Goal: Task Accomplishment & Management: Complete application form

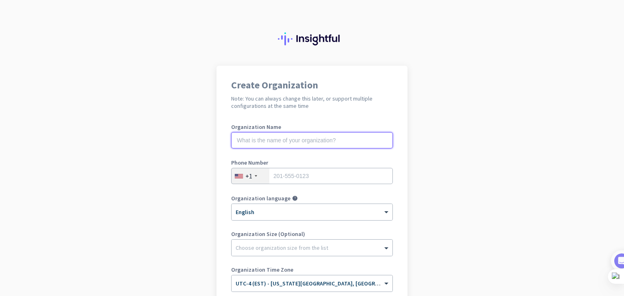
click at [309, 139] on input "text" at bounding box center [312, 140] width 162 height 16
type input "MBM Logistics"
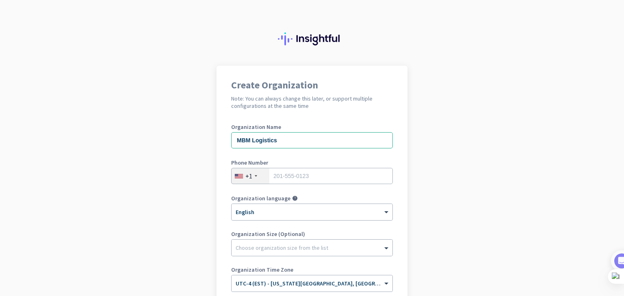
click at [252, 171] on div "+1" at bounding box center [250, 176] width 38 height 15
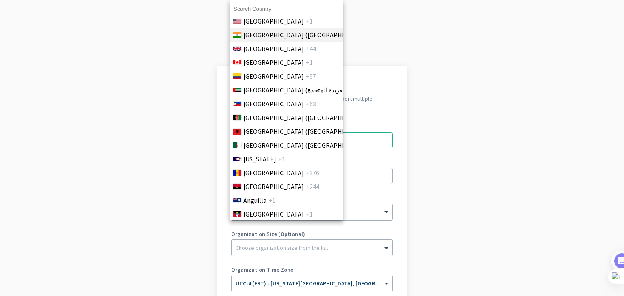
click at [262, 34] on span "[GEOGRAPHIC_DATA] ([GEOGRAPHIC_DATA])" at bounding box center [306, 35] width 127 height 10
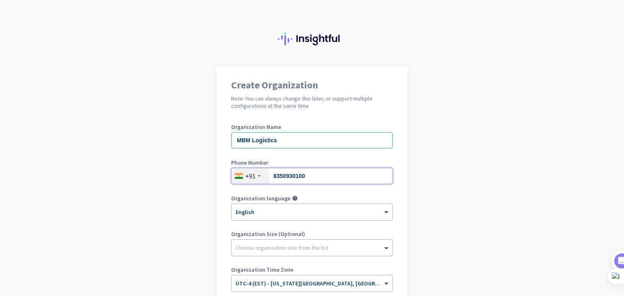
scroll to position [81, 0]
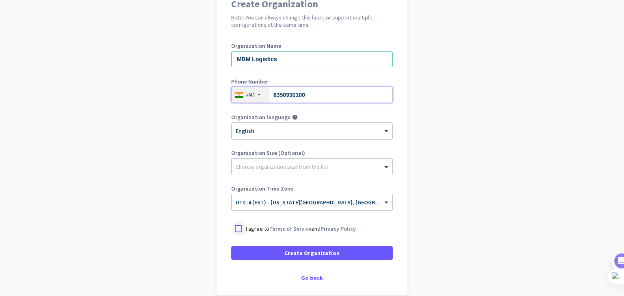
type input "8350930100"
click at [237, 231] on div at bounding box center [238, 229] width 15 height 15
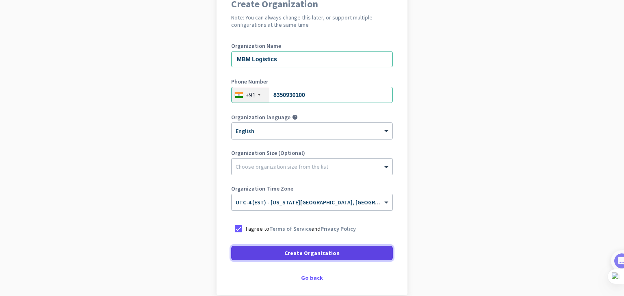
click at [312, 253] on span "Create Organization" at bounding box center [311, 253] width 55 height 8
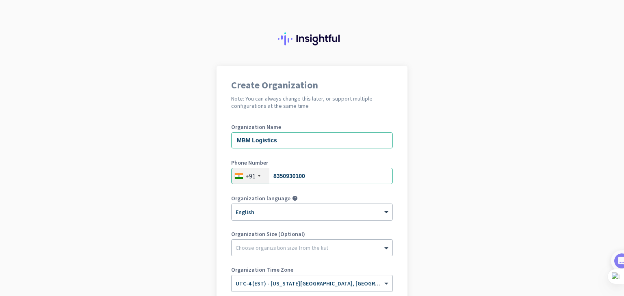
scroll to position [97, 0]
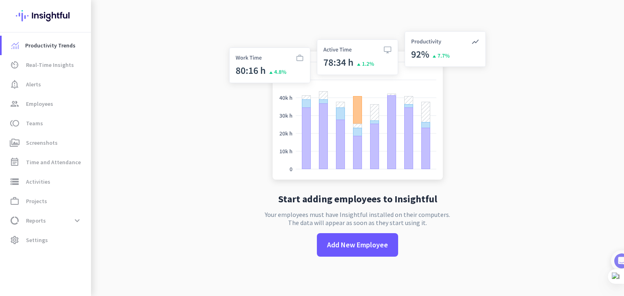
click at [305, 216] on div "Start adding employees to Insightful Your employees must have Insightful instal…" at bounding box center [357, 148] width 269 height 296
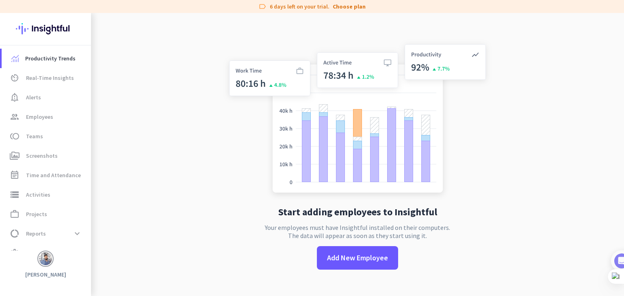
click at [198, 167] on app-no-employees "Start adding employees to Insightful Your employees must have Insightful instal…" at bounding box center [357, 161] width 533 height 296
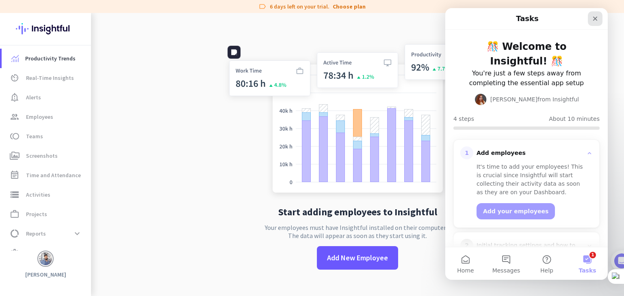
click at [594, 18] on icon "Close" at bounding box center [595, 19] width 4 height 4
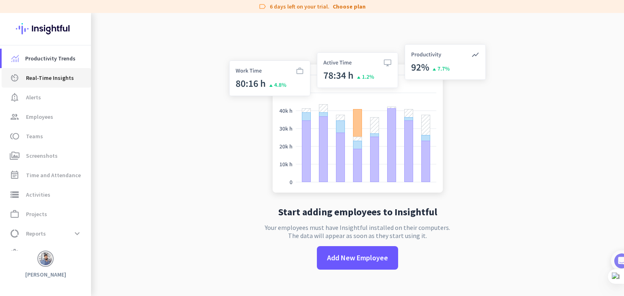
click at [60, 80] on span "Real-Time Insights" at bounding box center [50, 78] width 48 height 10
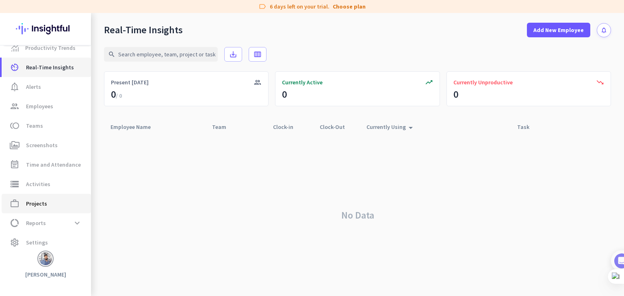
scroll to position [15, 0]
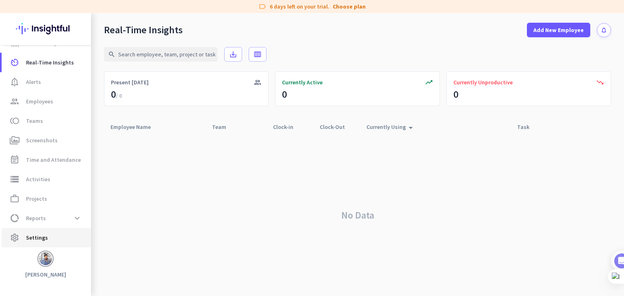
click at [39, 236] on span "Settings" at bounding box center [37, 238] width 22 height 10
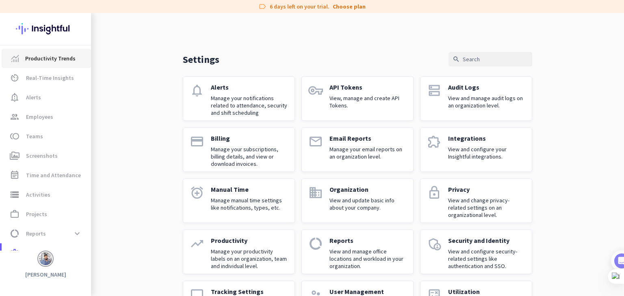
click at [42, 56] on span "Productivity Trends" at bounding box center [50, 59] width 50 height 10
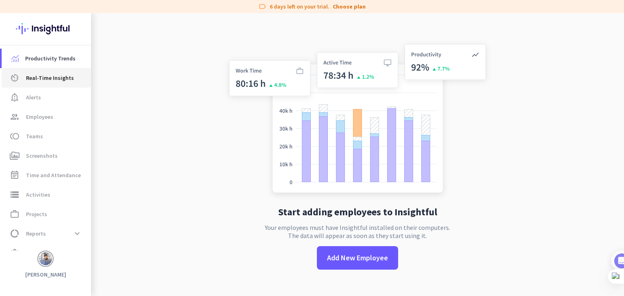
click at [57, 80] on span "Real-Time Insights" at bounding box center [50, 78] width 48 height 10
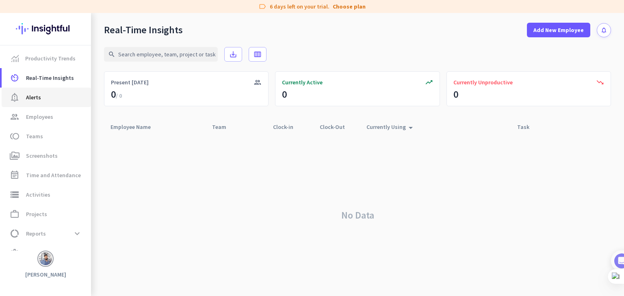
click at [44, 99] on span "notification_important Alerts" at bounding box center [46, 98] width 76 height 10
click at [44, 119] on span "Employees" at bounding box center [39, 117] width 27 height 10
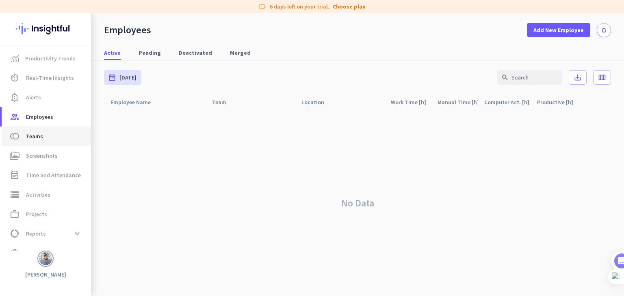
click at [41, 138] on span "Teams" at bounding box center [34, 137] width 17 height 10
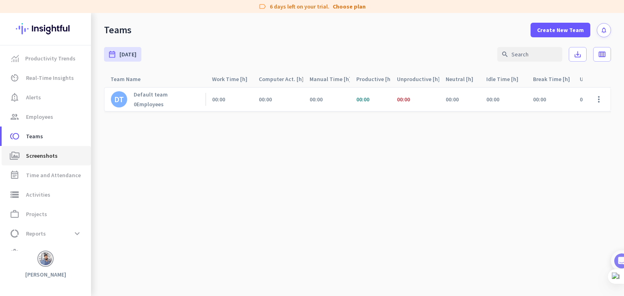
click at [40, 156] on span "Screenshots" at bounding box center [42, 156] width 32 height 10
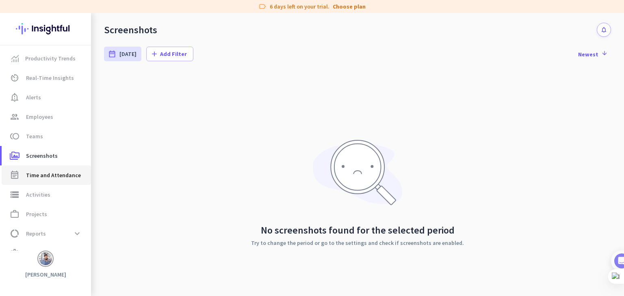
click at [48, 174] on span "Time and Attendance" at bounding box center [53, 176] width 55 height 10
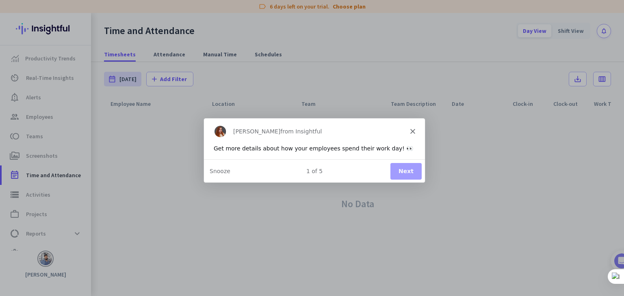
click at [407, 168] on button "Next" at bounding box center [405, 170] width 31 height 17
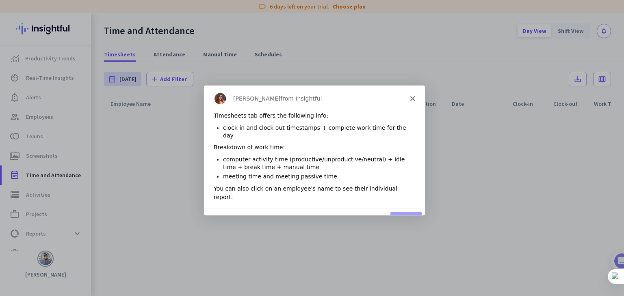
click at [405, 211] on button "Next" at bounding box center [405, 219] width 31 height 17
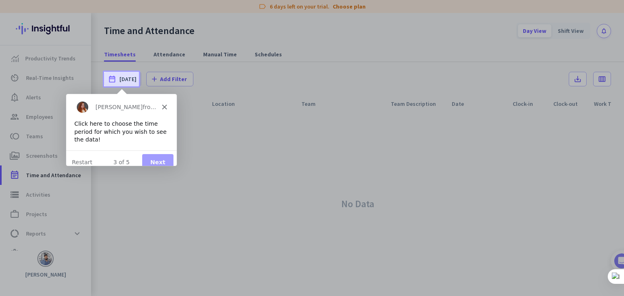
click at [159, 153] on button "Next" at bounding box center [157, 161] width 31 height 17
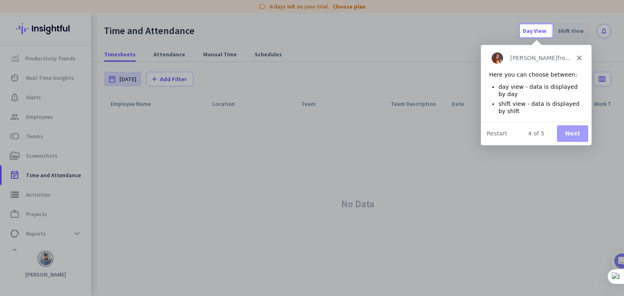
click at [570, 132] on button "Next" at bounding box center [571, 133] width 31 height 17
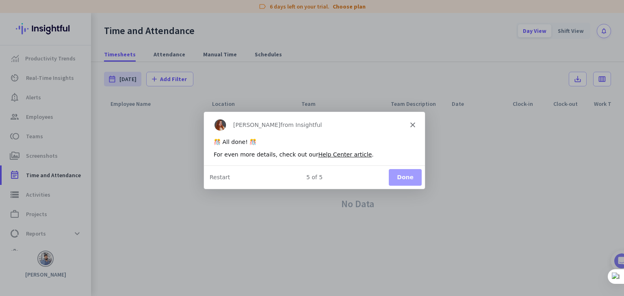
click at [401, 176] on button "Done" at bounding box center [404, 177] width 33 height 17
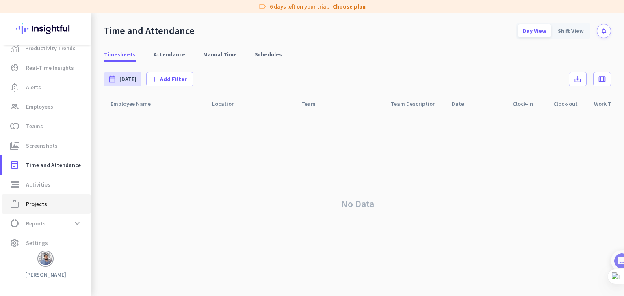
scroll to position [15, 0]
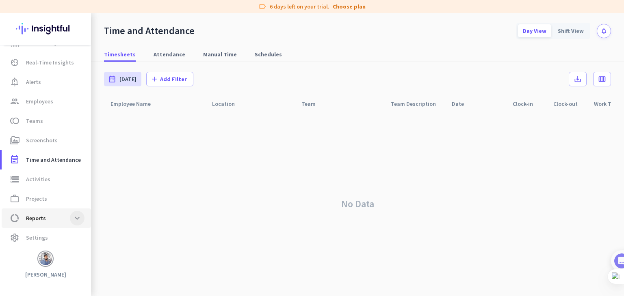
click at [73, 220] on span at bounding box center [77, 218] width 15 height 15
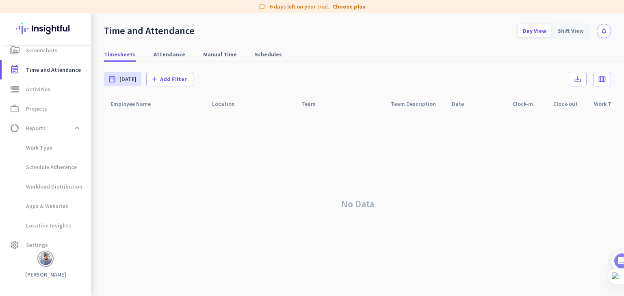
scroll to position [113, 0]
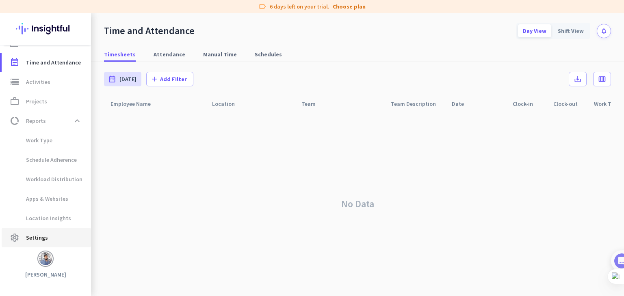
click at [45, 236] on span "Settings" at bounding box center [37, 238] width 22 height 10
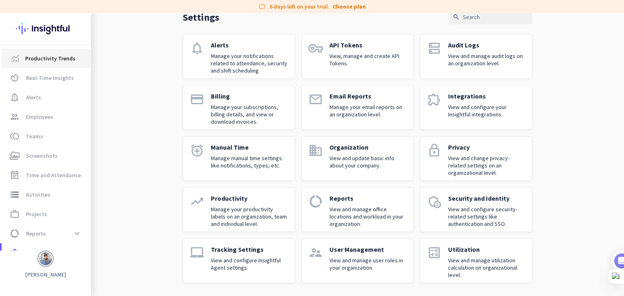
click at [52, 56] on span "Productivity Trends" at bounding box center [50, 59] width 50 height 10
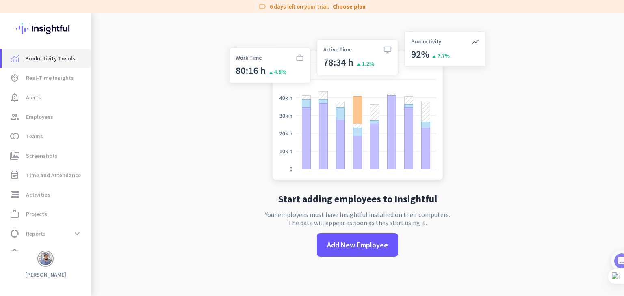
scroll to position [13, 0]
